Goal: Participate in discussion: Engage in conversation with other users on a specific topic

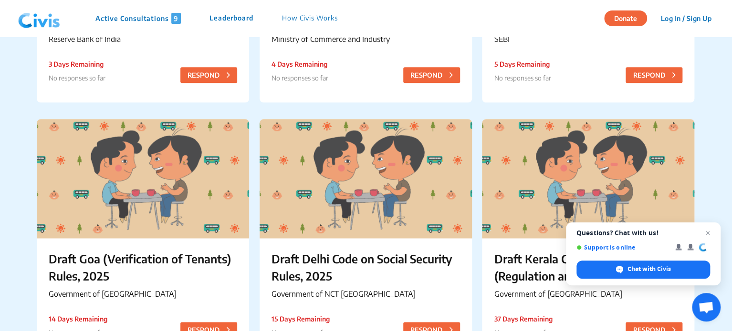
scroll to position [496, 0]
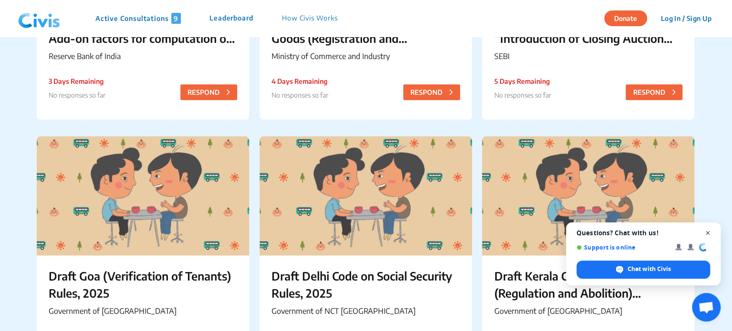
click at [705, 232] on span "Open chat" at bounding box center [707, 233] width 12 height 12
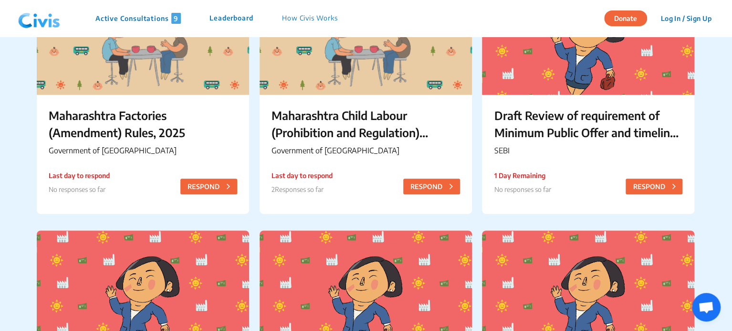
scroll to position [0, 0]
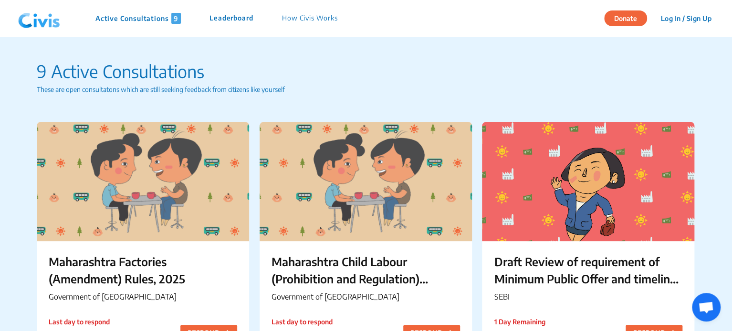
click at [467, 64] on p "9 Active Consultations" at bounding box center [366, 72] width 659 height 26
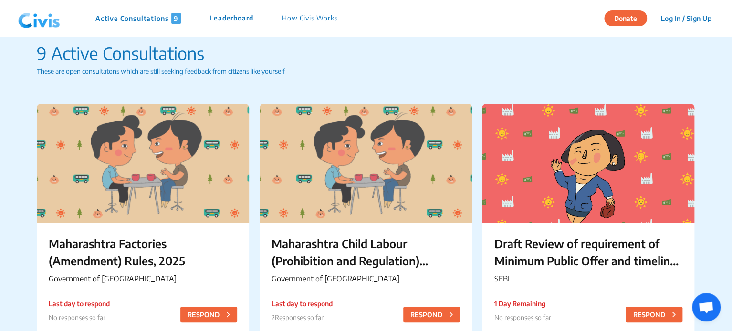
scroll to position [19, 0]
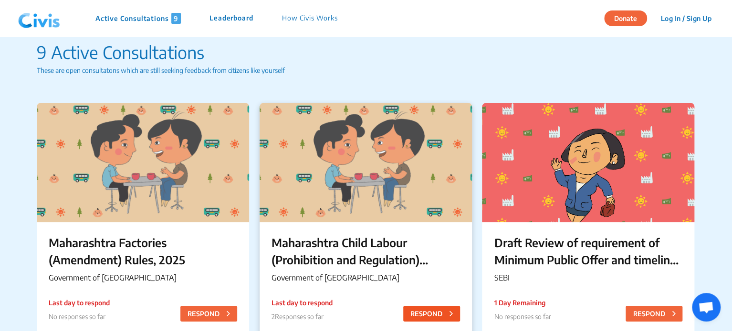
click at [439, 315] on button "RESPOND" at bounding box center [431, 314] width 57 height 16
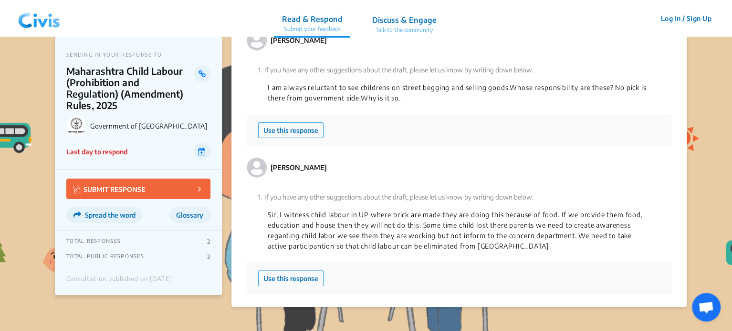
scroll to position [1544, 0]
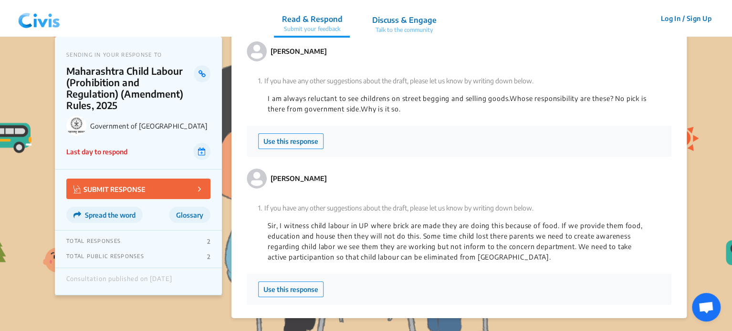
click at [202, 183] on button "SUBMIT RESPONSE" at bounding box center [138, 189] width 144 height 21
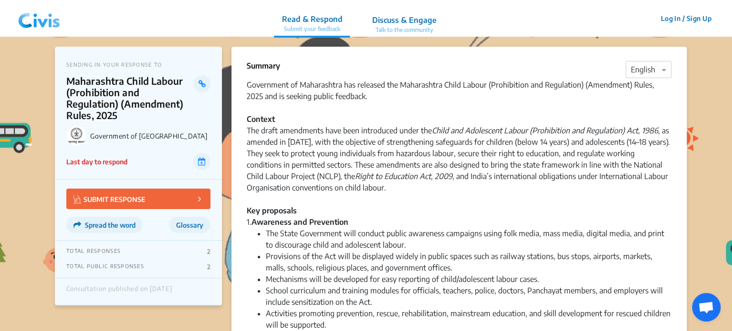
scroll to position [0, 0]
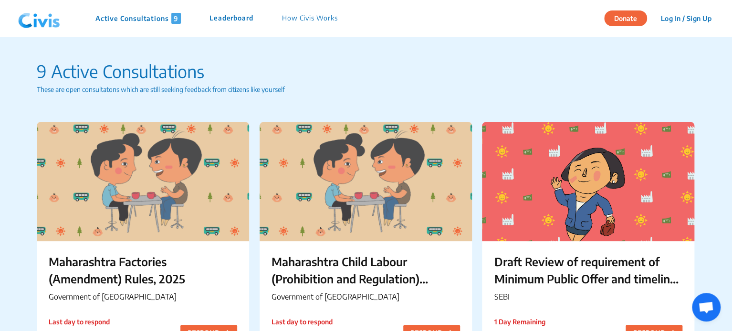
click at [474, 62] on p "9 Active Consultations" at bounding box center [366, 72] width 659 height 26
click at [238, 18] on p "Leaderboard" at bounding box center [231, 18] width 44 height 11
click at [386, 71] on p "9 Active Consultations" at bounding box center [366, 72] width 659 height 26
click at [374, 65] on p "9 Active Consultations" at bounding box center [366, 72] width 659 height 26
